Goal: Information Seeking & Learning: Learn about a topic

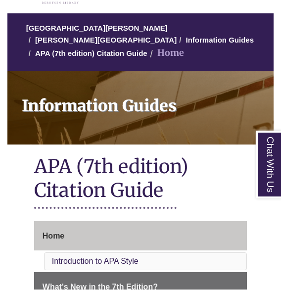
scroll to position [83, 0]
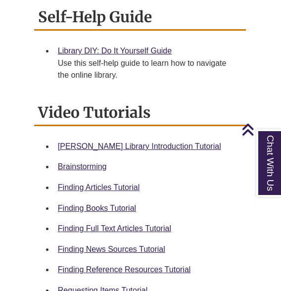
scroll to position [416, 0]
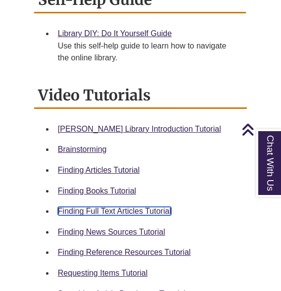
click at [144, 207] on link "Finding Full Text Articles Tutorial" at bounding box center [114, 211] width 113 height 8
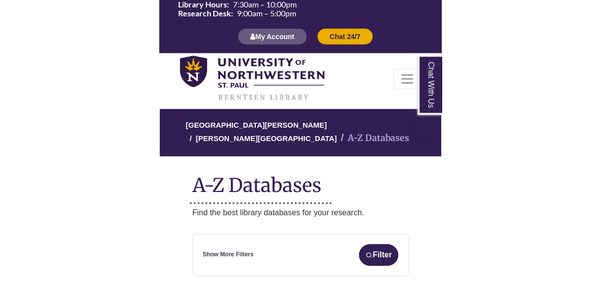
scroll to position [214, 0]
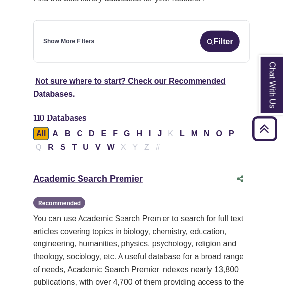
click at [123, 172] on div "Academic Search Premier This link opens in a new window Recommended" at bounding box center [131, 179] width 197 height 14
click at [120, 176] on link "Academic Search Premier This link opens in a new window" at bounding box center [88, 179] width 110 height 10
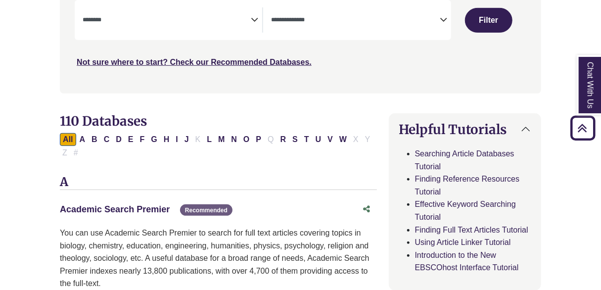
scroll to position [236, 0]
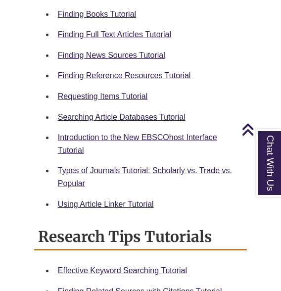
scroll to position [594, 0]
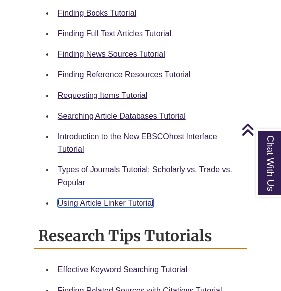
click at [112, 199] on link "Using Article Linker Tutorial" at bounding box center [106, 203] width 96 height 8
